Goal: Check status: Check status

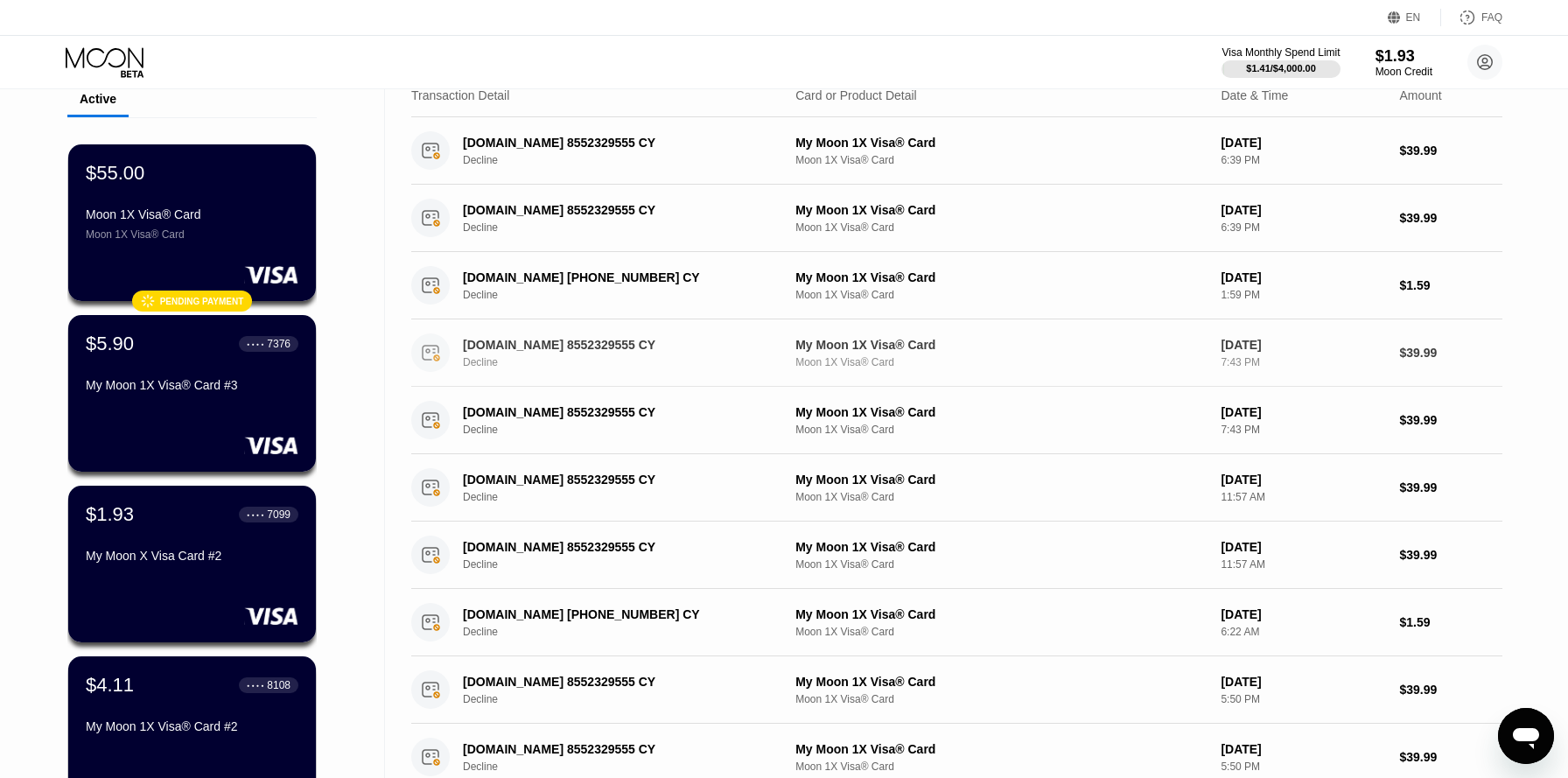
scroll to position [73, 0]
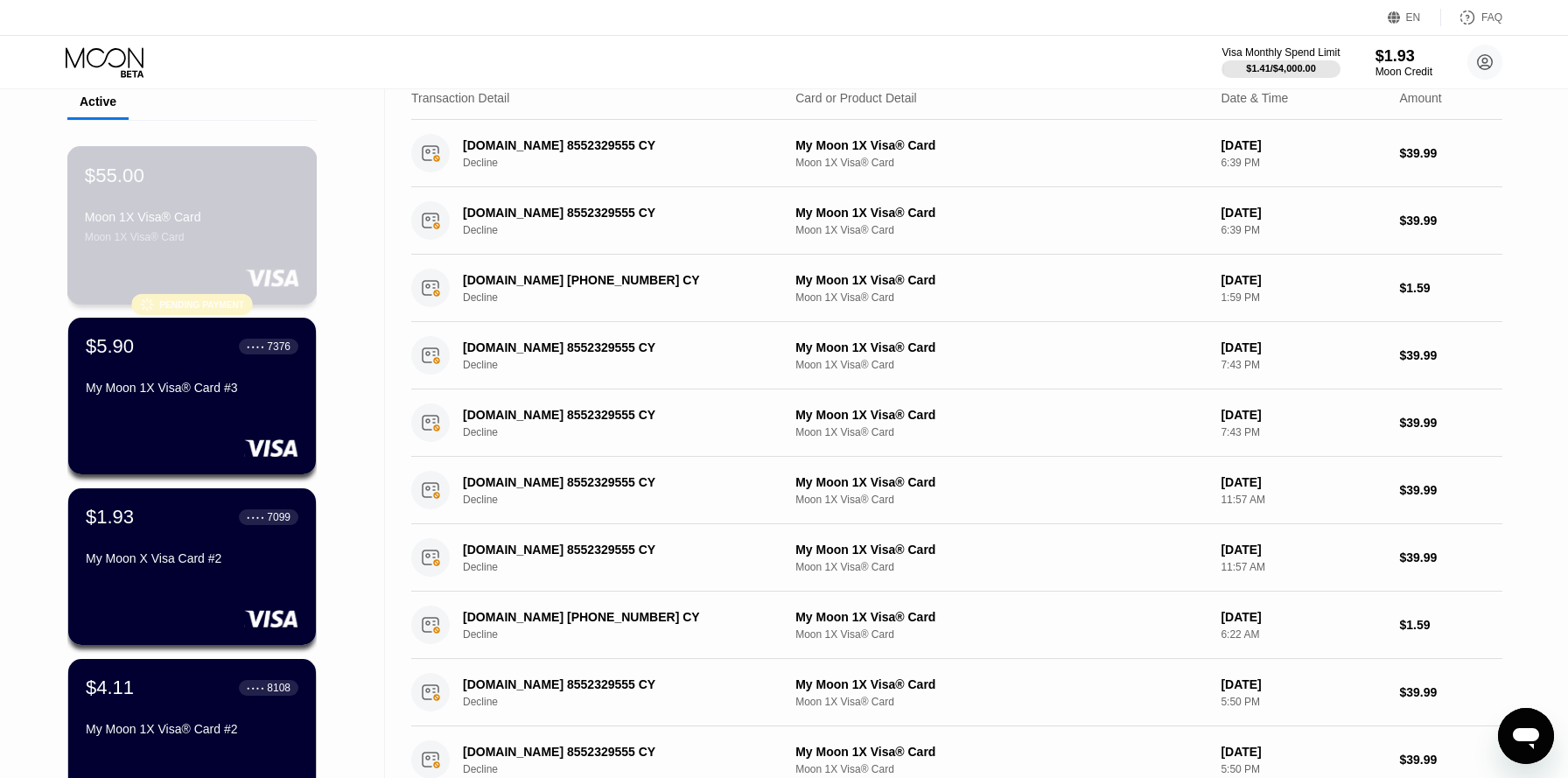
click at [252, 266] on div "$55.00 Moon 1X Visa® Card Moon 1X Visa® Card  Pending payment" at bounding box center [192, 225] width 250 height 159
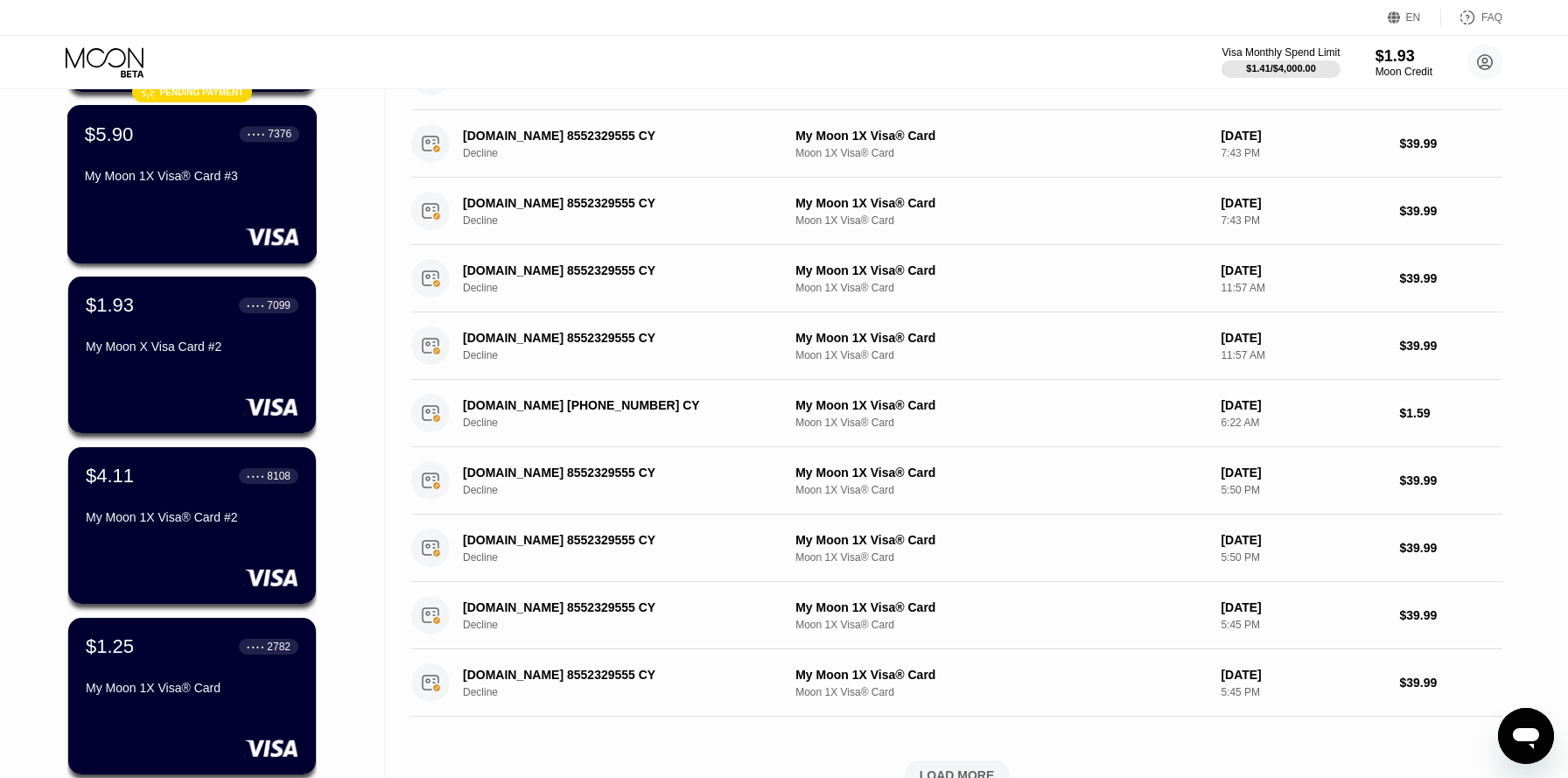
scroll to position [52, 0]
